Goal: Information Seeking & Learning: Learn about a topic

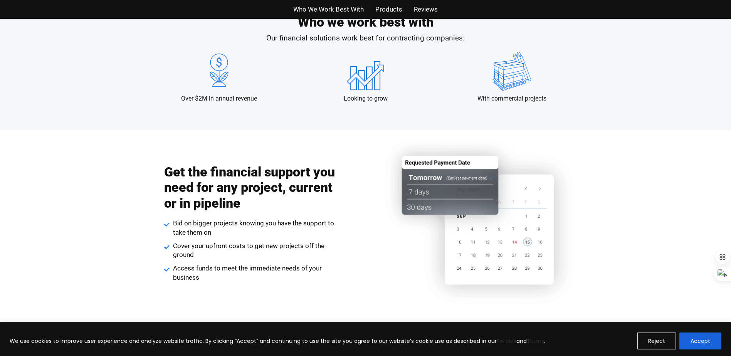
scroll to position [655, 0]
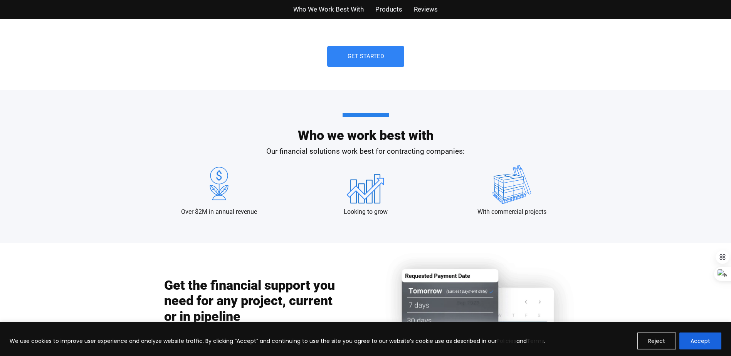
click at [141, 232] on div "Who we work best with Our financial solutions work best for contracting compani…" at bounding box center [365, 166] width 731 height 153
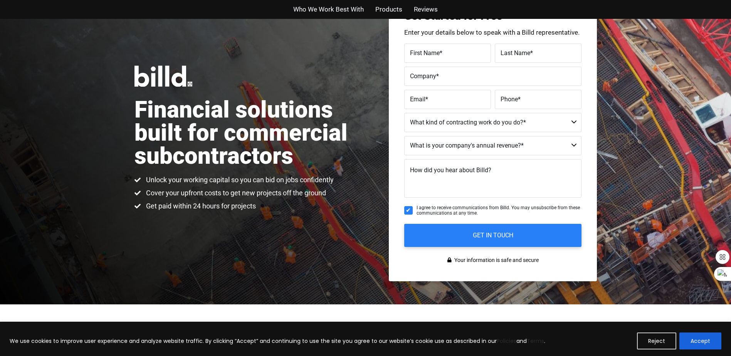
scroll to position [0, 0]
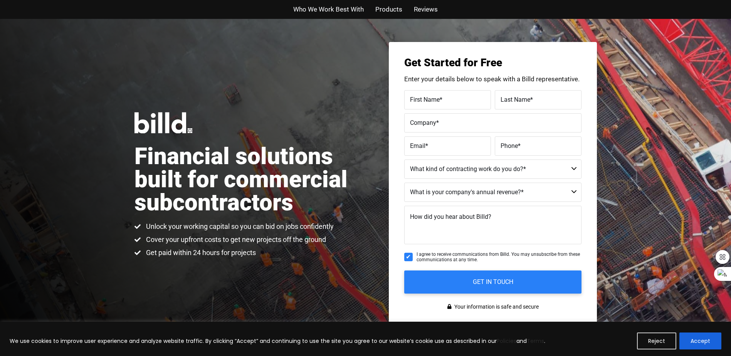
click at [197, 189] on h1 "Financial solutions built for commercial subcontractors" at bounding box center [250, 179] width 231 height 69
click at [715, 341] on button "Accept" at bounding box center [701, 341] width 42 height 17
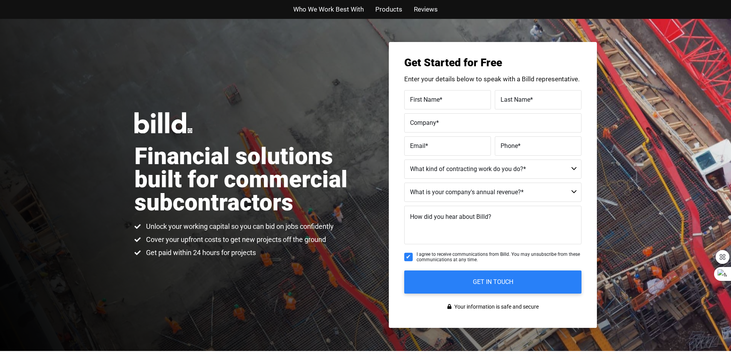
click at [174, 133] on img at bounding box center [164, 122] width 58 height 21
click at [204, 11] on ul "Who We Work Best With Products Reviews" at bounding box center [365, 9] width 451 height 11
click at [115, 135] on div "Financial solutions built for commercial subcontractors Unlock your working cap…" at bounding box center [365, 185] width 731 height 332
